Goal: Task Accomplishment & Management: Complete application form

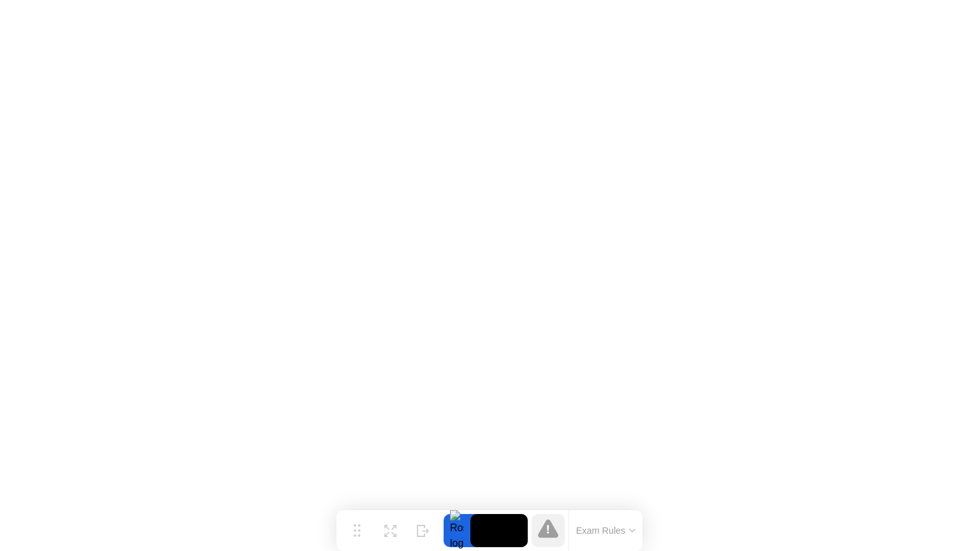
click at [630, 533] on button "Exam Rules" at bounding box center [606, 530] width 68 height 11
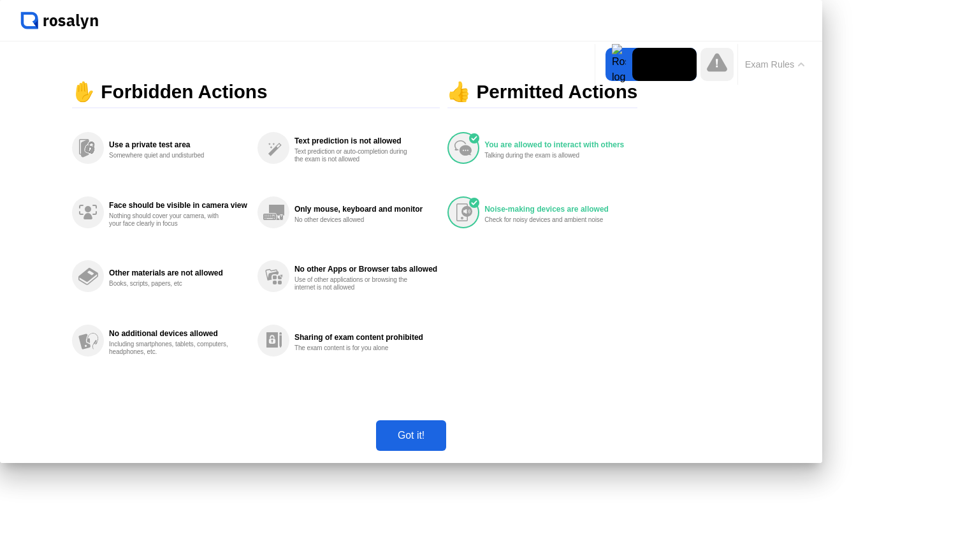
click at [442, 441] on div "Got it!" at bounding box center [411, 435] width 62 height 11
click at [0, 0] on button "Move" at bounding box center [0, 0] width 0 height 0
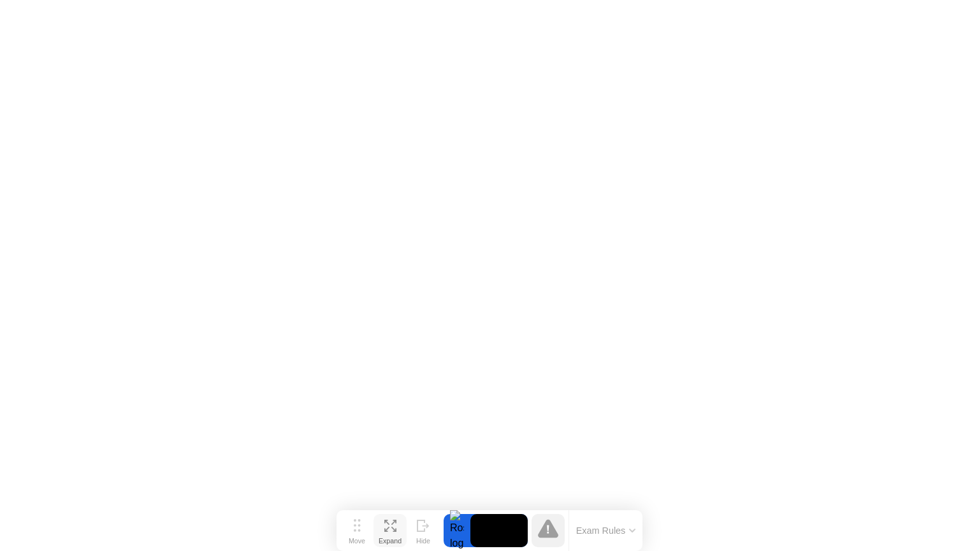
click at [391, 539] on div "Expand" at bounding box center [390, 541] width 23 height 8
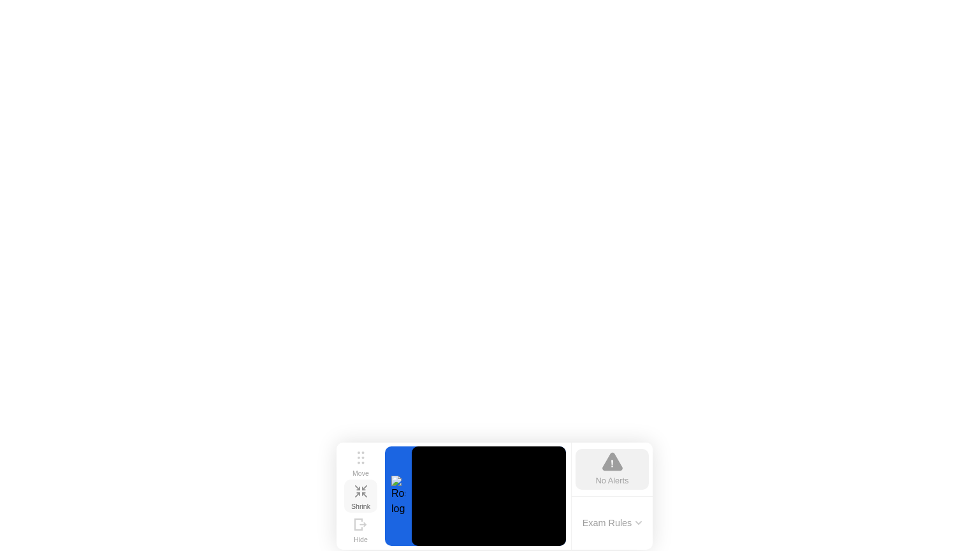
click at [367, 495] on button "Shrink" at bounding box center [360, 495] width 33 height 33
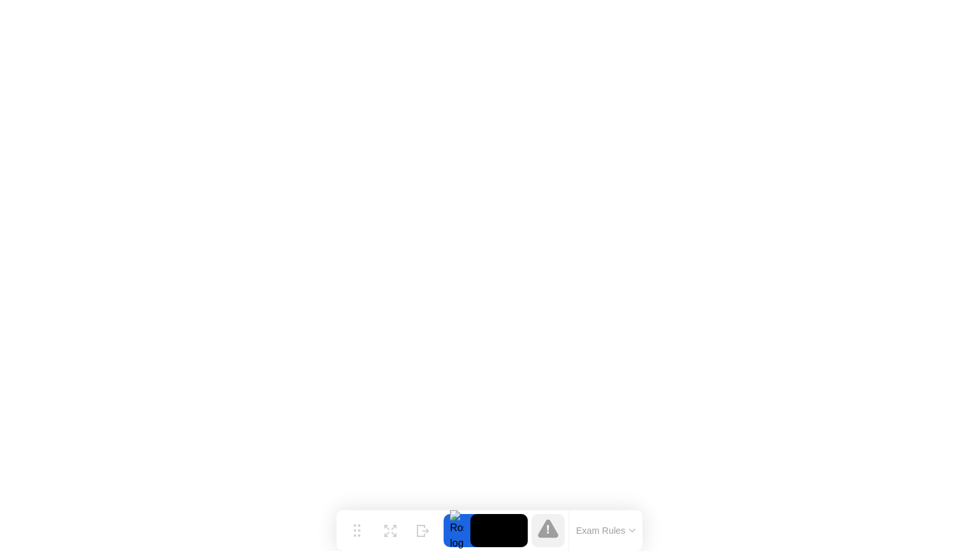
click at [553, 528] on icon at bounding box center [548, 528] width 20 height 18
click at [632, 527] on button "Exam Rules" at bounding box center [606, 530] width 68 height 11
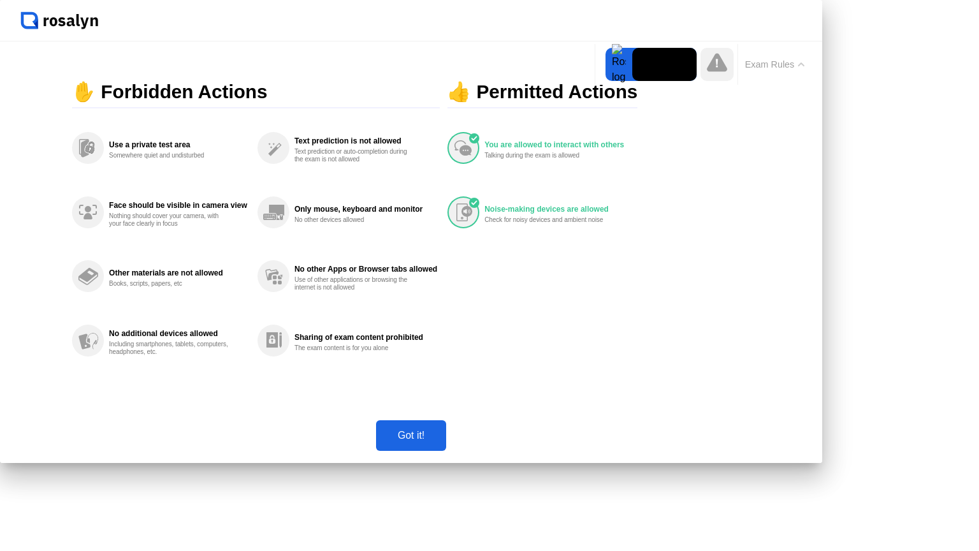
click at [776, 61] on button "Exam Rules" at bounding box center [775, 64] width 68 height 11
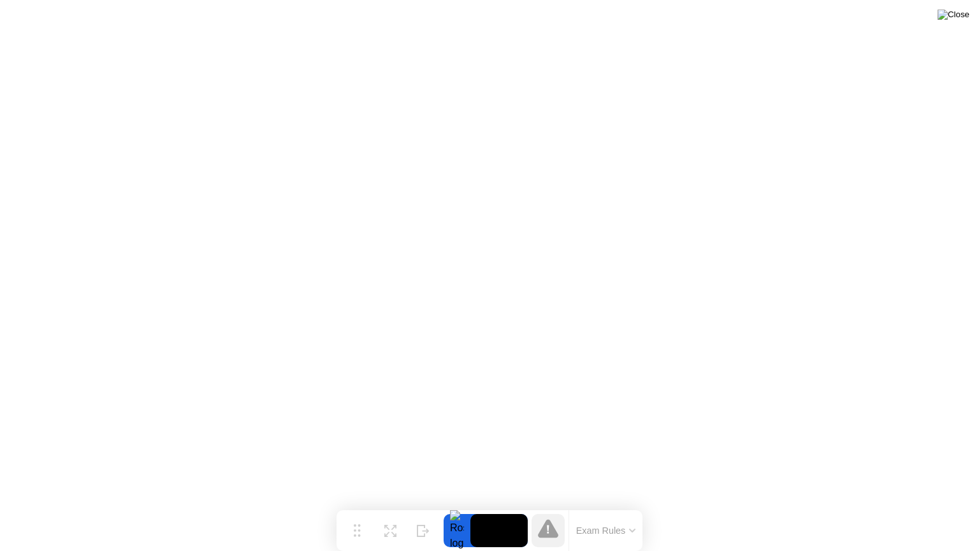
click at [962, 20] on img at bounding box center [954, 15] width 32 height 10
